Goal: Navigation & Orientation: Find specific page/section

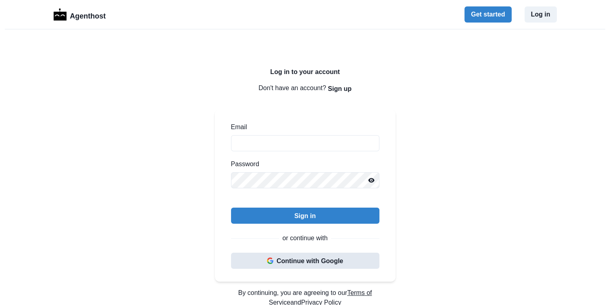
click at [305, 260] on button "Continue with Google" at bounding box center [305, 261] width 148 height 16
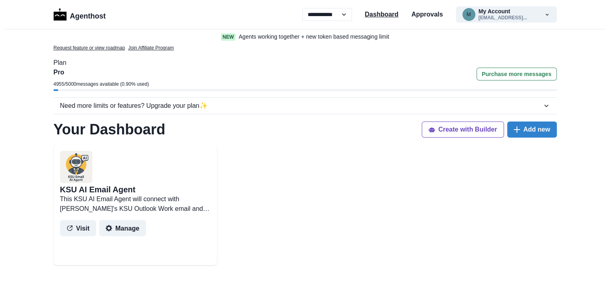
click at [390, 16] on p "Dashboard" at bounding box center [382, 15] width 34 height 10
